Goal: Transaction & Acquisition: Purchase product/service

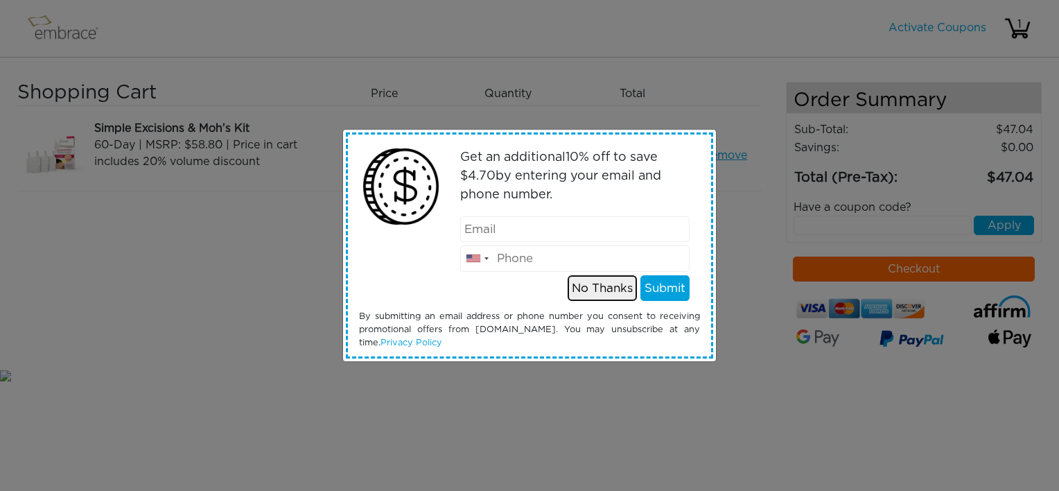
click at [619, 288] on button "No Thanks" at bounding box center [601, 288] width 69 height 26
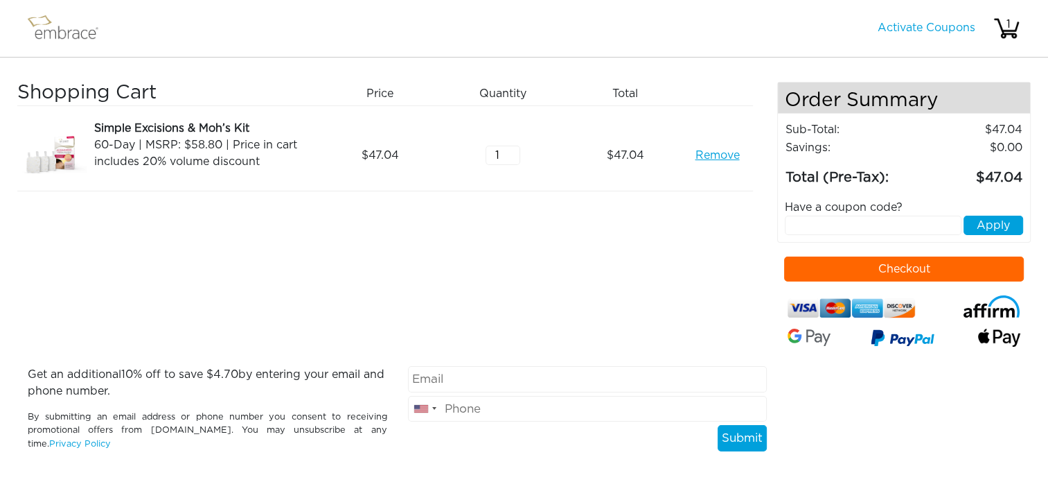
click at [842, 263] on button "Checkout" at bounding box center [904, 268] width 240 height 25
click at [723, 152] on link "Remove" at bounding box center [717, 155] width 44 height 17
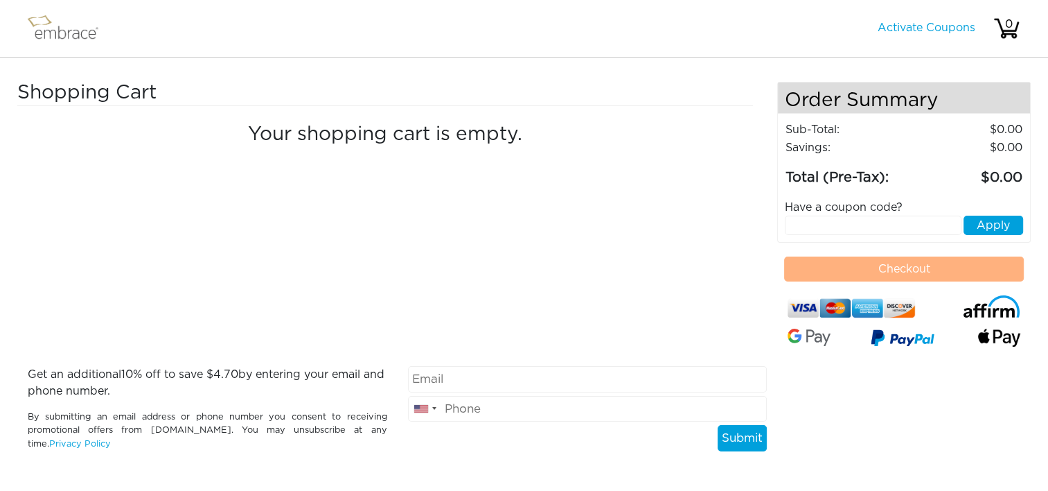
click at [51, 26] on img at bounding box center [69, 28] width 90 height 35
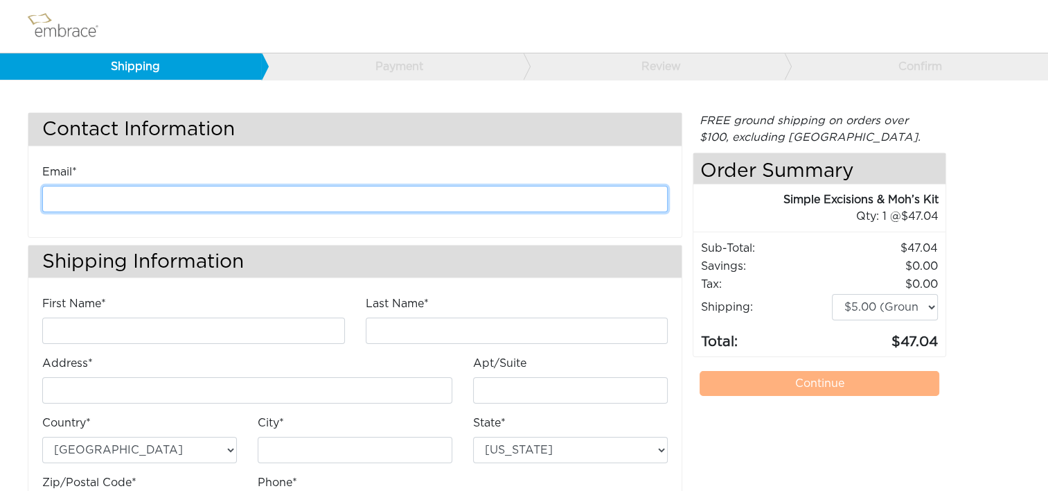
click at [292, 194] on input "email" at bounding box center [355, 199] width 626 height 26
type input "[EMAIL_ADDRESS][DOMAIN_NAME]"
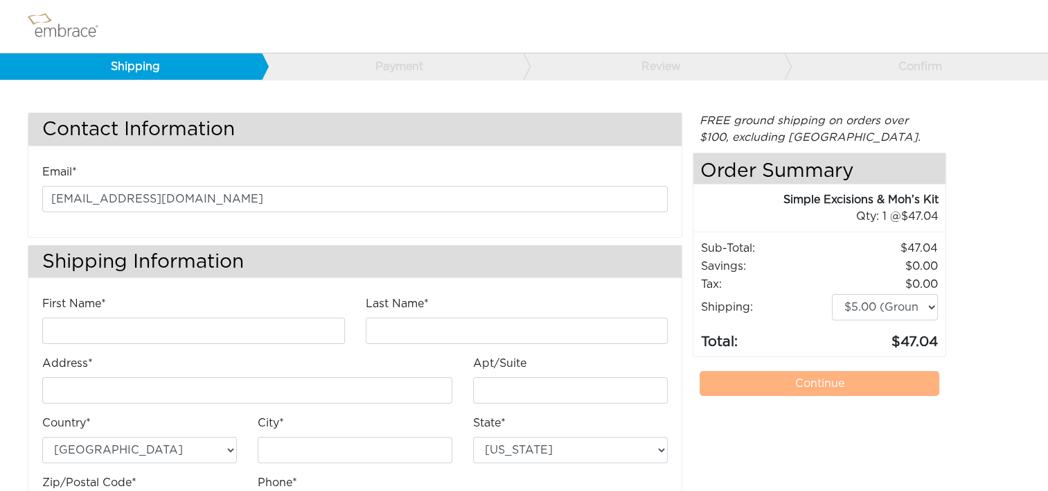
type input "[PERSON_NAME]"
type input "[STREET_ADDRESS]"
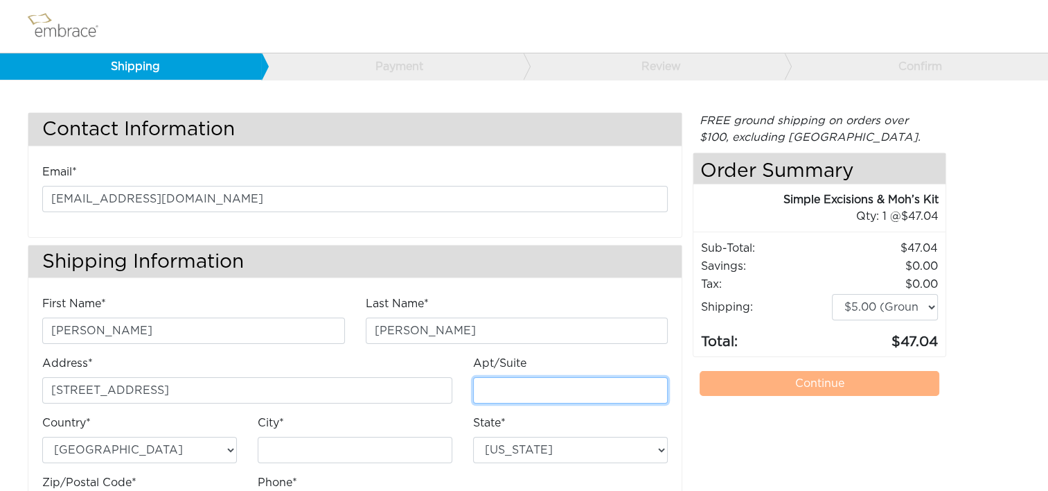
type input "E"
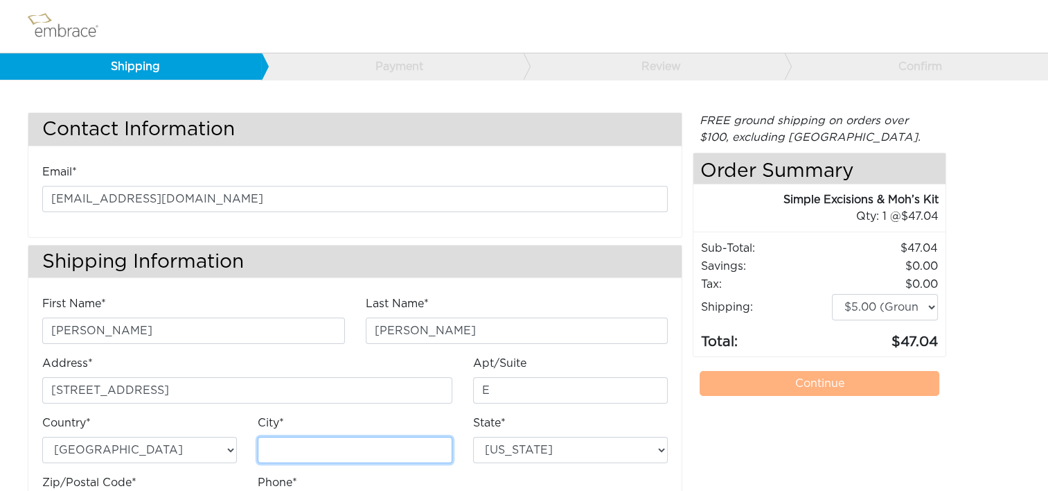
type input "Chantilly"
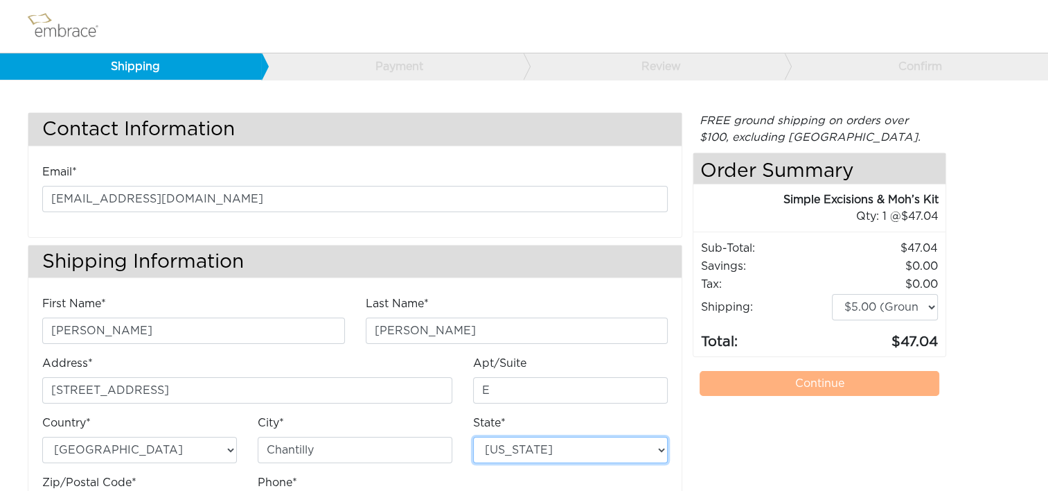
select select "VA"
type input "20151"
type input "7034490520"
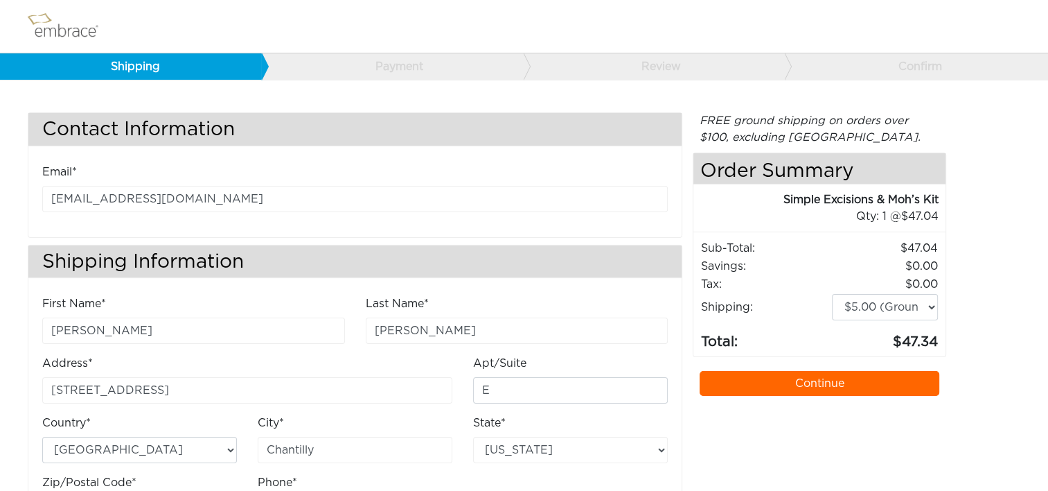
click at [764, 377] on link "Continue" at bounding box center [820, 383] width 240 height 25
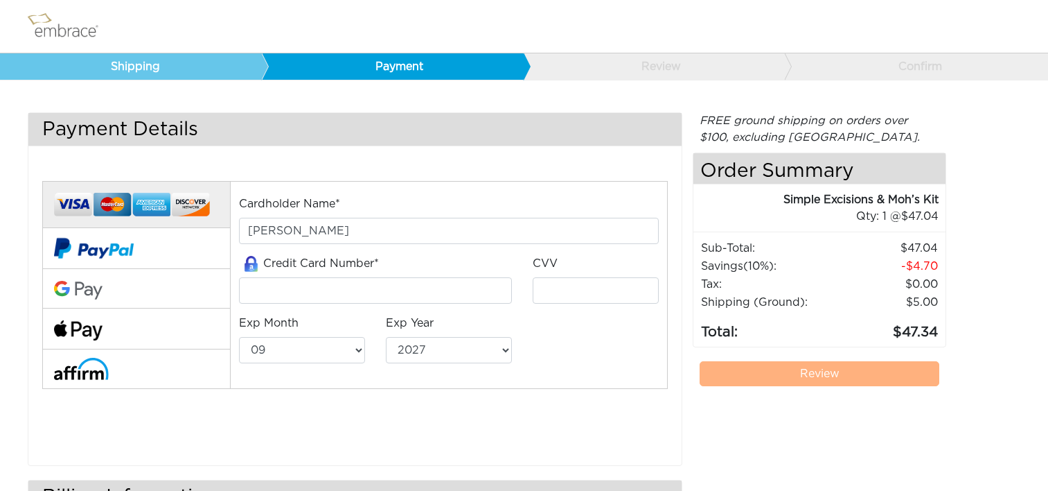
select select "9"
select select "2027"
